Goal: Information Seeking & Learning: Learn about a topic

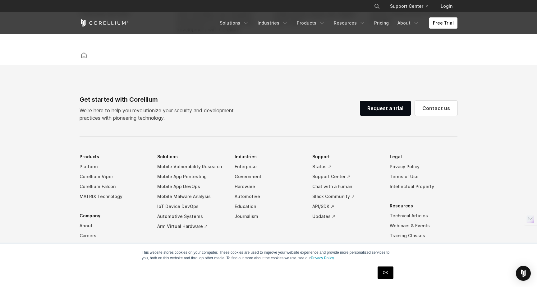
scroll to position [1458, 0]
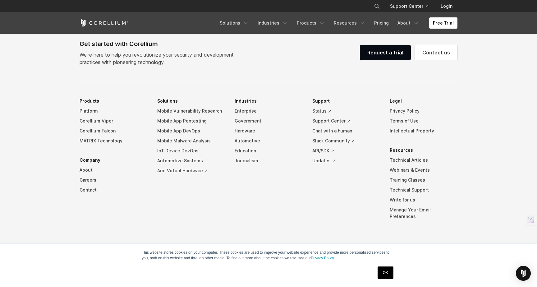
click at [173, 175] on link "Arm Virtual Hardware ↗" at bounding box center [191, 171] width 68 height 10
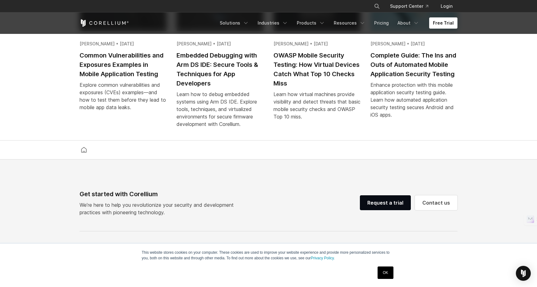
scroll to position [1444, 0]
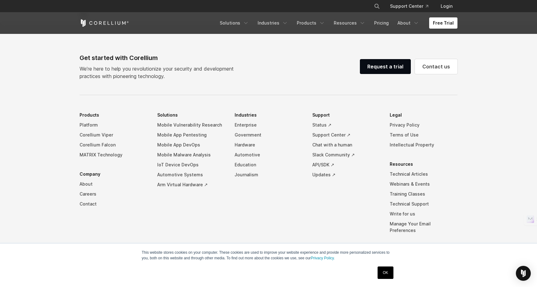
click at [382, 277] on link "OK" at bounding box center [385, 272] width 16 height 12
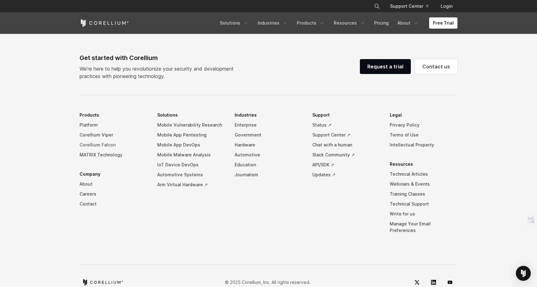
click at [106, 149] on link "Corellium Falcon" at bounding box center [113, 145] width 68 height 10
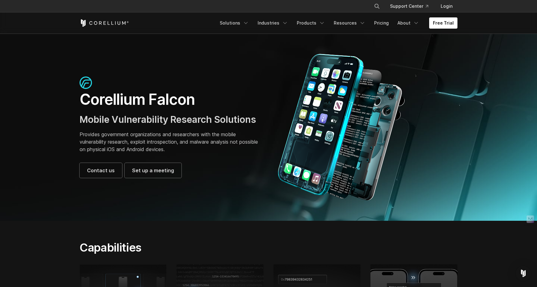
click at [155, 99] on h1 "Corellium Falcon" at bounding box center [170, 99] width 183 height 19
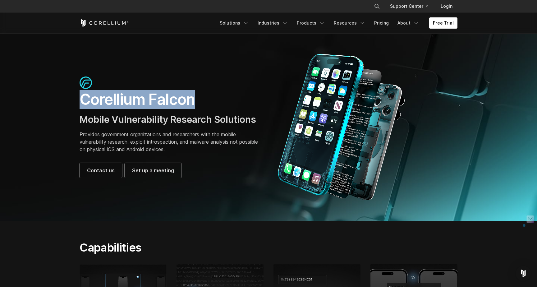
drag, startPoint x: 155, startPoint y: 99, endPoint x: 121, endPoint y: 100, distance: 34.2
click at [121, 100] on h1 "Corellium Falcon" at bounding box center [170, 99] width 183 height 19
copy h1 "Corellium Falcon"
